Goal: Navigation & Orientation: Understand site structure

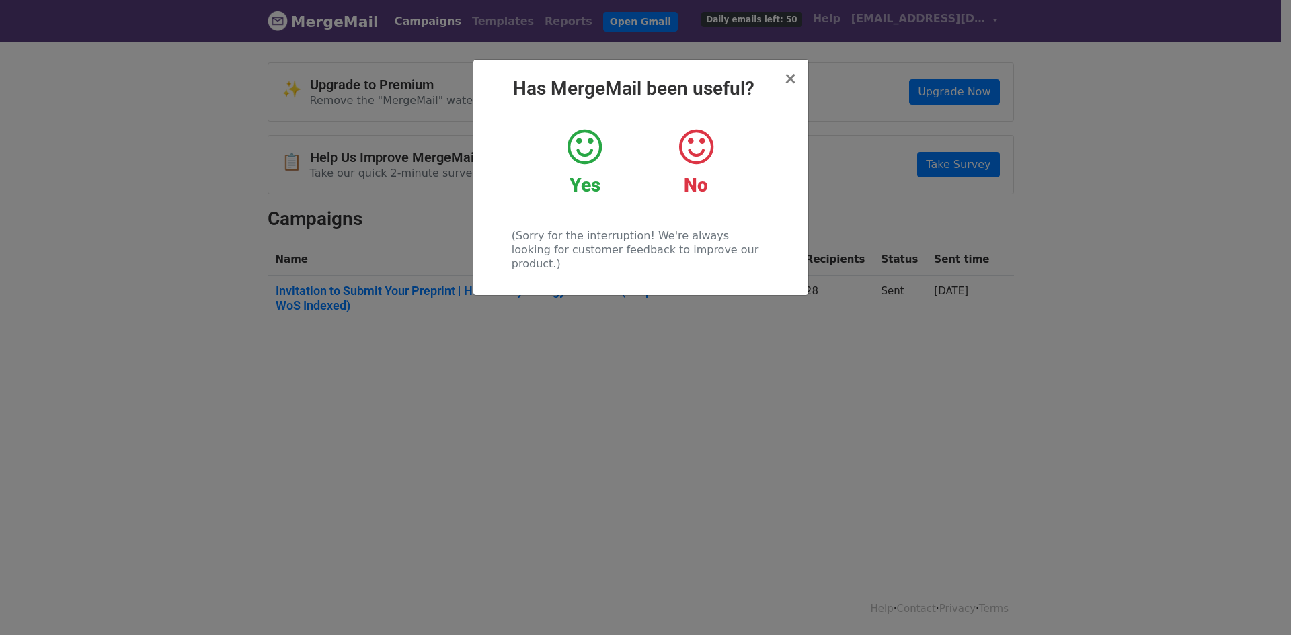
click at [600, 159] on icon at bounding box center [584, 147] width 34 height 40
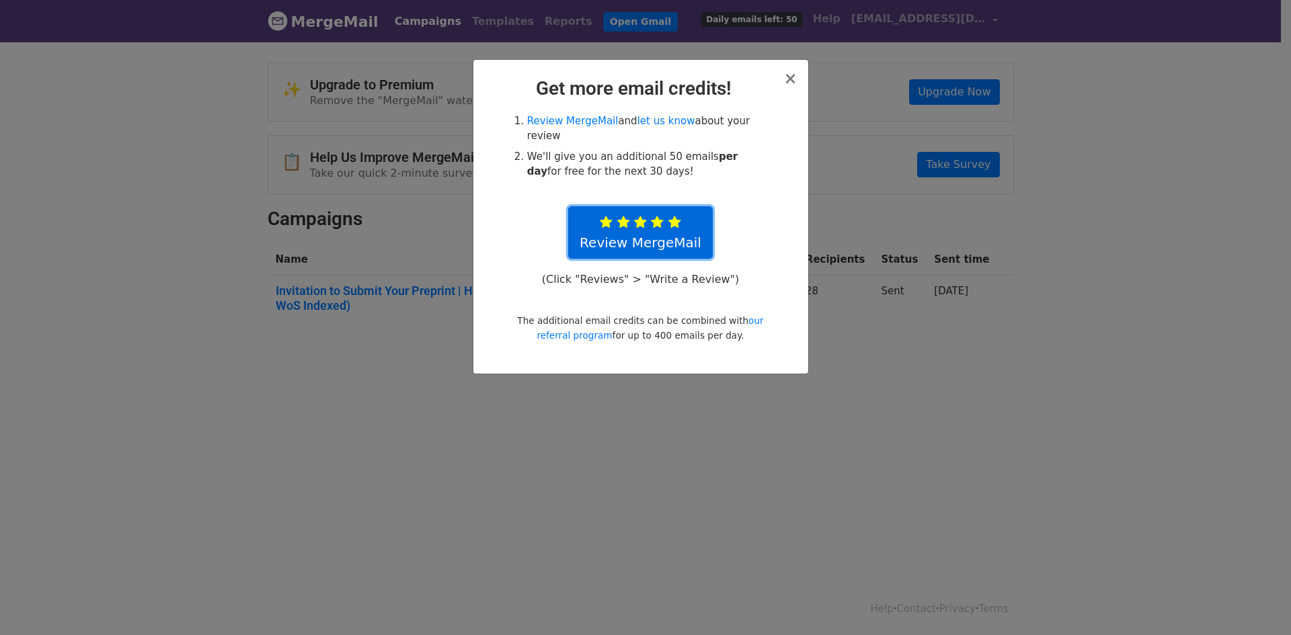
click at [698, 219] on link "Review MergeMail" at bounding box center [640, 232] width 145 height 52
drag, startPoint x: 781, startPoint y: 84, endPoint x: 788, endPoint y: 79, distance: 8.6
click at [782, 83] on h2 "Get more email credits!" at bounding box center [640, 88] width 313 height 23
click at [789, 78] on span "×" at bounding box center [789, 78] width 13 height 19
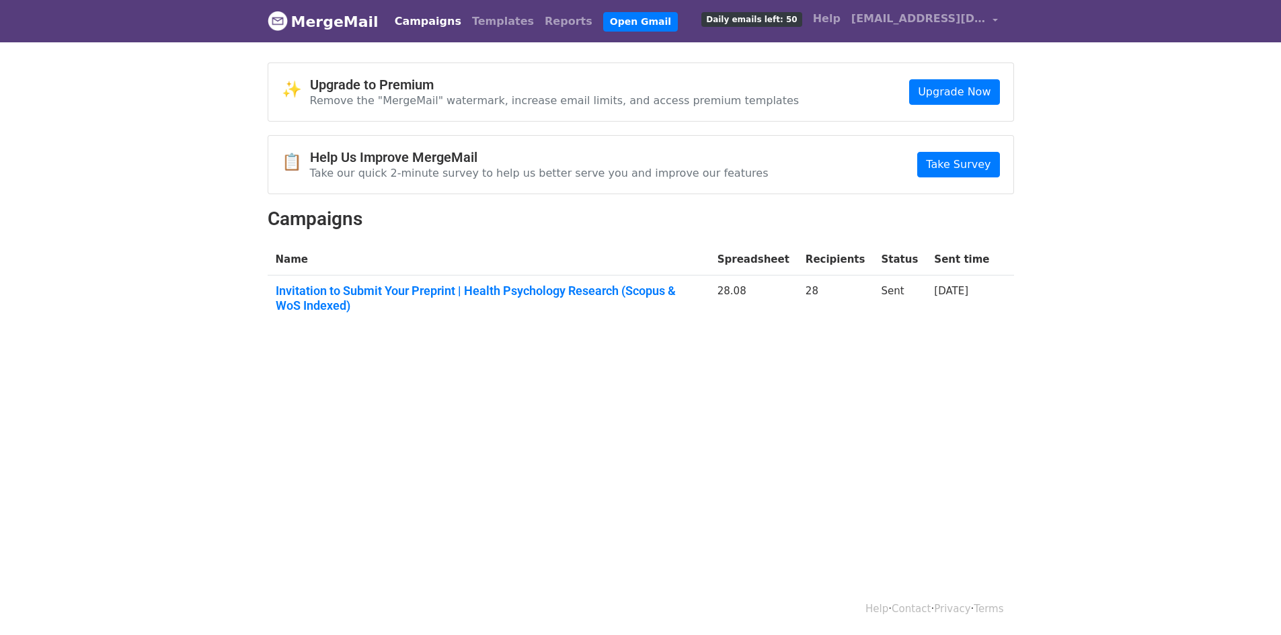
click at [577, 484] on html "MergeMail Campaigns Templates Reports Open Gmail Daily emails left: 50 Help [EM…" at bounding box center [640, 317] width 1281 height 635
click at [727, 450] on html "MergeMail Campaigns Templates Reports Open Gmail Daily emails left: 50 Help [EM…" at bounding box center [640, 317] width 1281 height 635
click at [644, 454] on html "MergeMail Campaigns Templates Reports Open Gmail Daily emails left: 50 Help [EM…" at bounding box center [640, 317] width 1281 height 635
click at [581, 434] on html "MergeMail Campaigns Templates Reports Open Gmail Daily emails left: 50 Help [EM…" at bounding box center [640, 317] width 1281 height 635
click at [1082, 194] on body "MergeMail Campaigns Templates Reports Open Gmail Daily emails left: 50 Help [EM…" at bounding box center [640, 195] width 1281 height 391
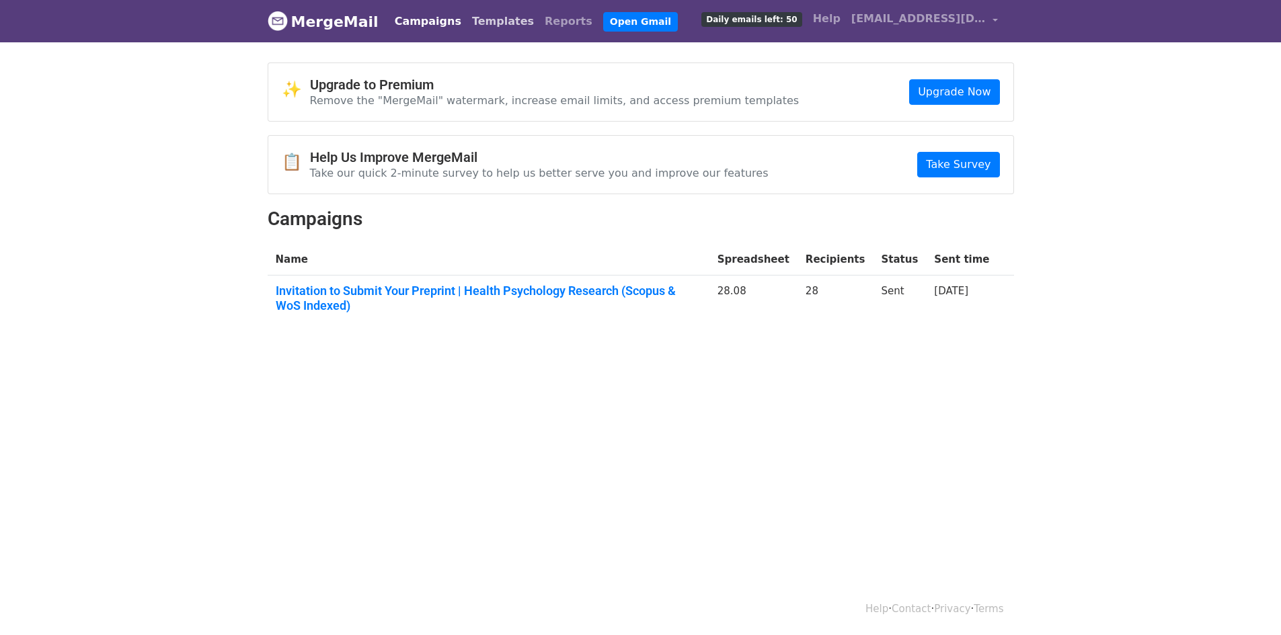
click at [476, 23] on link "Templates" at bounding box center [503, 21] width 73 height 27
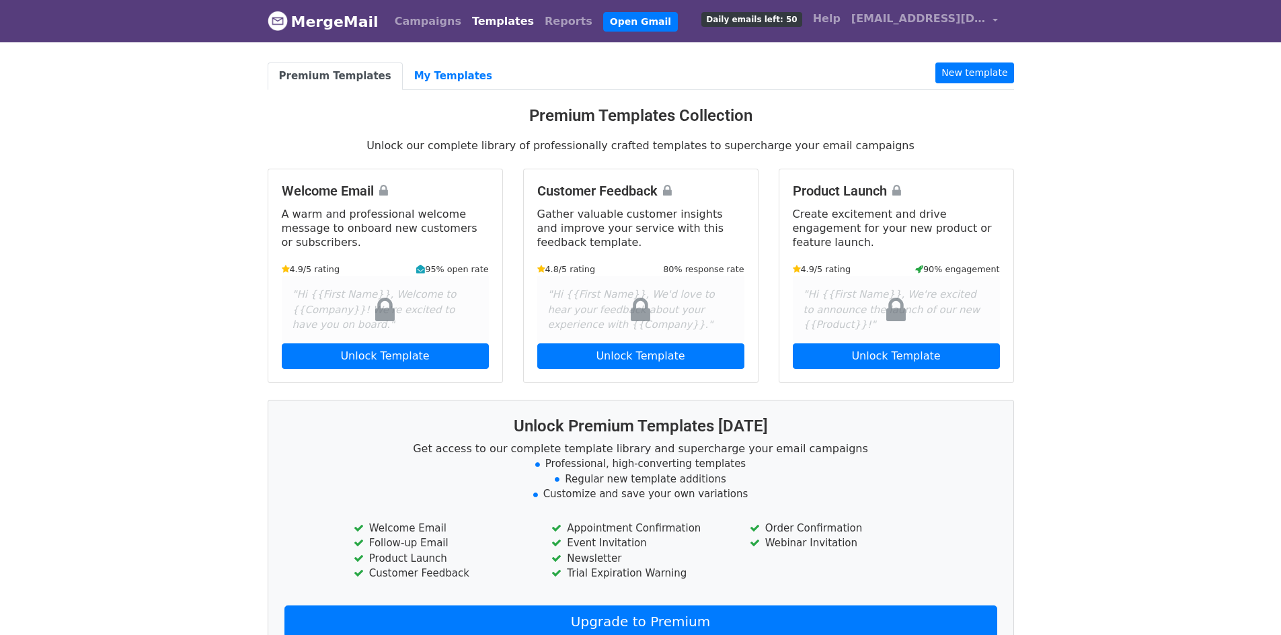
click at [1084, 238] on body "MergeMail Campaigns Templates Reports Open Gmail Daily emails left: 50 Help off…" at bounding box center [640, 368] width 1281 height 736
click at [420, 24] on link "Campaigns" at bounding box center [427, 21] width 77 height 27
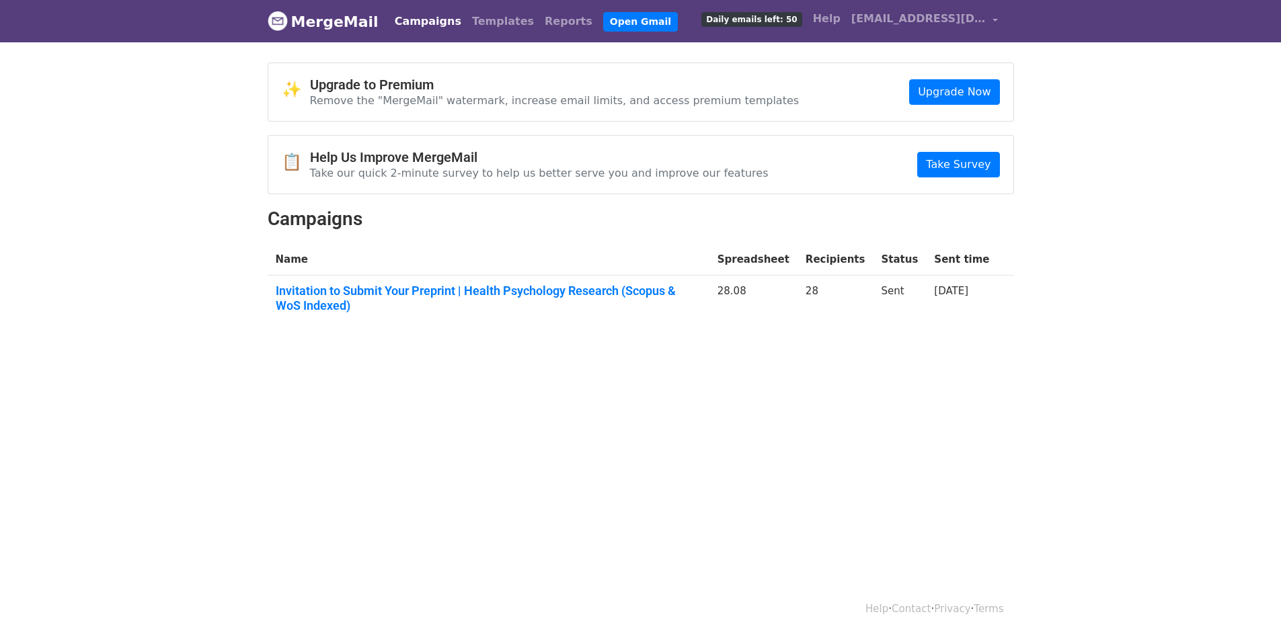
click at [337, 22] on link "MergeMail" at bounding box center [323, 21] width 111 height 28
click at [153, 321] on body "MergeMail Campaigns Templates Reports Open Gmail Daily emails left: 50 Help off…" at bounding box center [640, 195] width 1281 height 391
click at [313, 405] on html "MergeMail Campaigns Templates Reports Open Gmail Daily emails left: 50 Help off…" at bounding box center [640, 317] width 1281 height 635
drag, startPoint x: 670, startPoint y: 399, endPoint x: 698, endPoint y: 382, distance: 33.8
click at [670, 399] on html "MergeMail Campaigns Templates Reports Open Gmail Daily emails left: 50 Help off…" at bounding box center [640, 317] width 1281 height 635
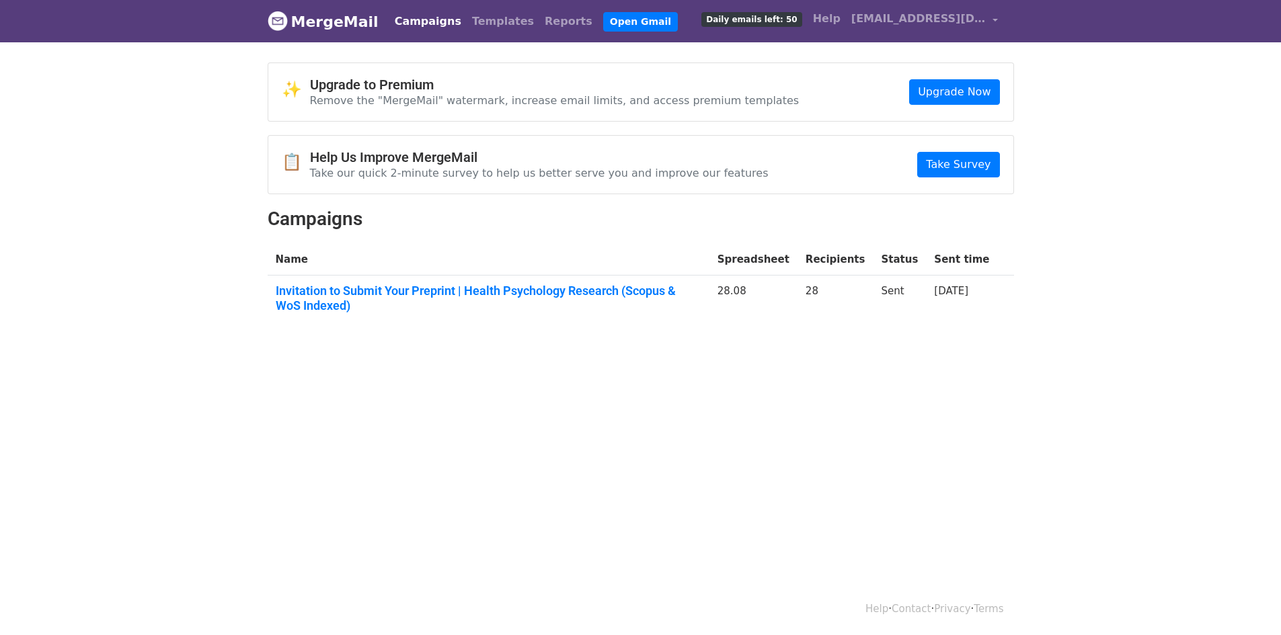
click at [786, 343] on body "MergeMail Campaigns Templates Reports Open Gmail Daily emails left: 50 Help off…" at bounding box center [640, 195] width 1281 height 391
click at [276, 423] on html "MergeMail Campaigns Templates Reports Open Gmail Daily emails left: 50 Help off…" at bounding box center [640, 317] width 1281 height 635
click at [275, 423] on html "MergeMail Campaigns Templates Reports Open Gmail Daily emails left: 50 Help off…" at bounding box center [640, 317] width 1281 height 635
